Goal: Transaction & Acquisition: Purchase product/service

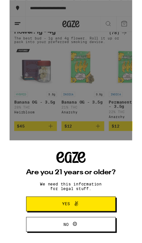
scroll to position [305, 0]
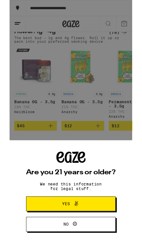
click at [81, 234] on span "Yes" at bounding box center [71, 236] width 50 height 9
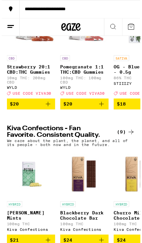
scroll to position [0, 0]
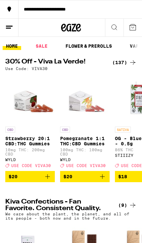
click at [105, 46] on link "FLOWER & PREROLLS" at bounding box center [88, 46] width 53 height 8
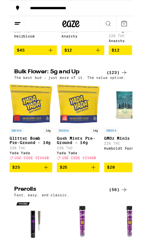
scroll to position [0, 4]
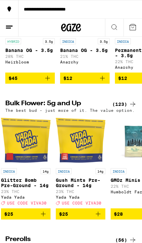
click at [126, 108] on div "(123)" at bounding box center [124, 104] width 24 height 8
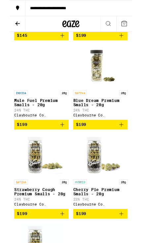
scroll to position [6087, 0]
